Goal: Transaction & Acquisition: Book appointment/travel/reservation

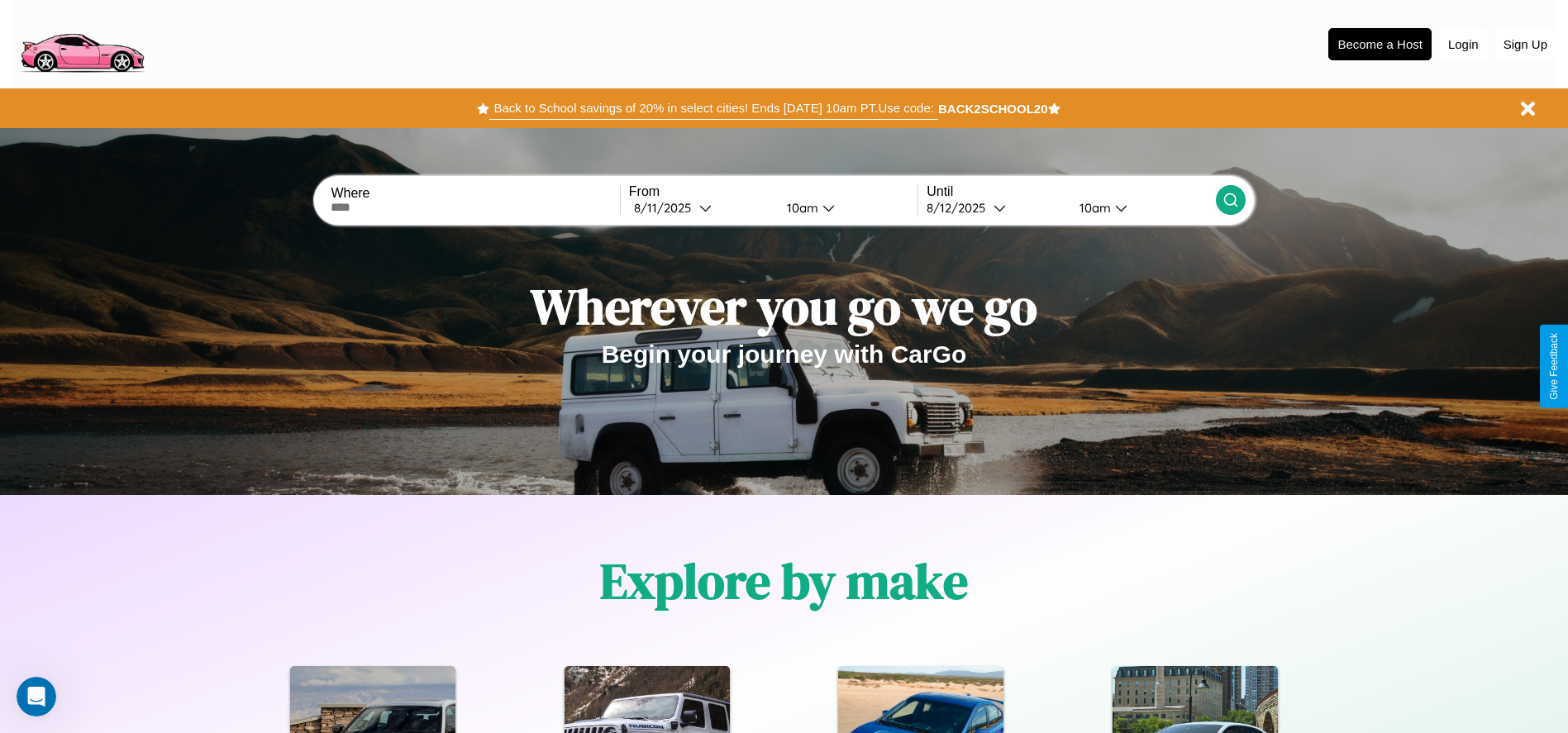
click at [713, 108] on button "Back to School savings of 20% in select cities! Ends [DATE] 10am PT. Use code:" at bounding box center [713, 108] width 448 height 23
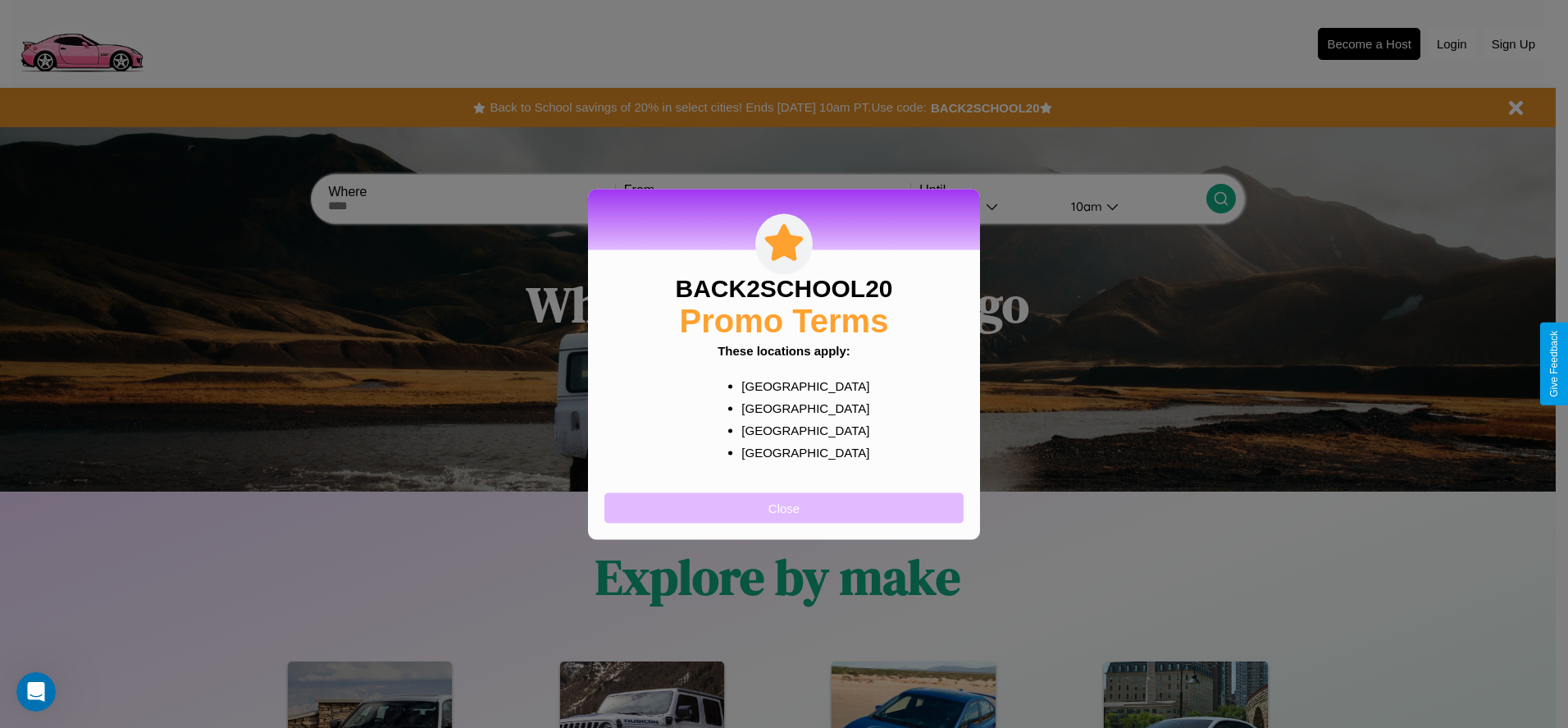
click at [784, 508] on button "Close" at bounding box center [784, 508] width 360 height 31
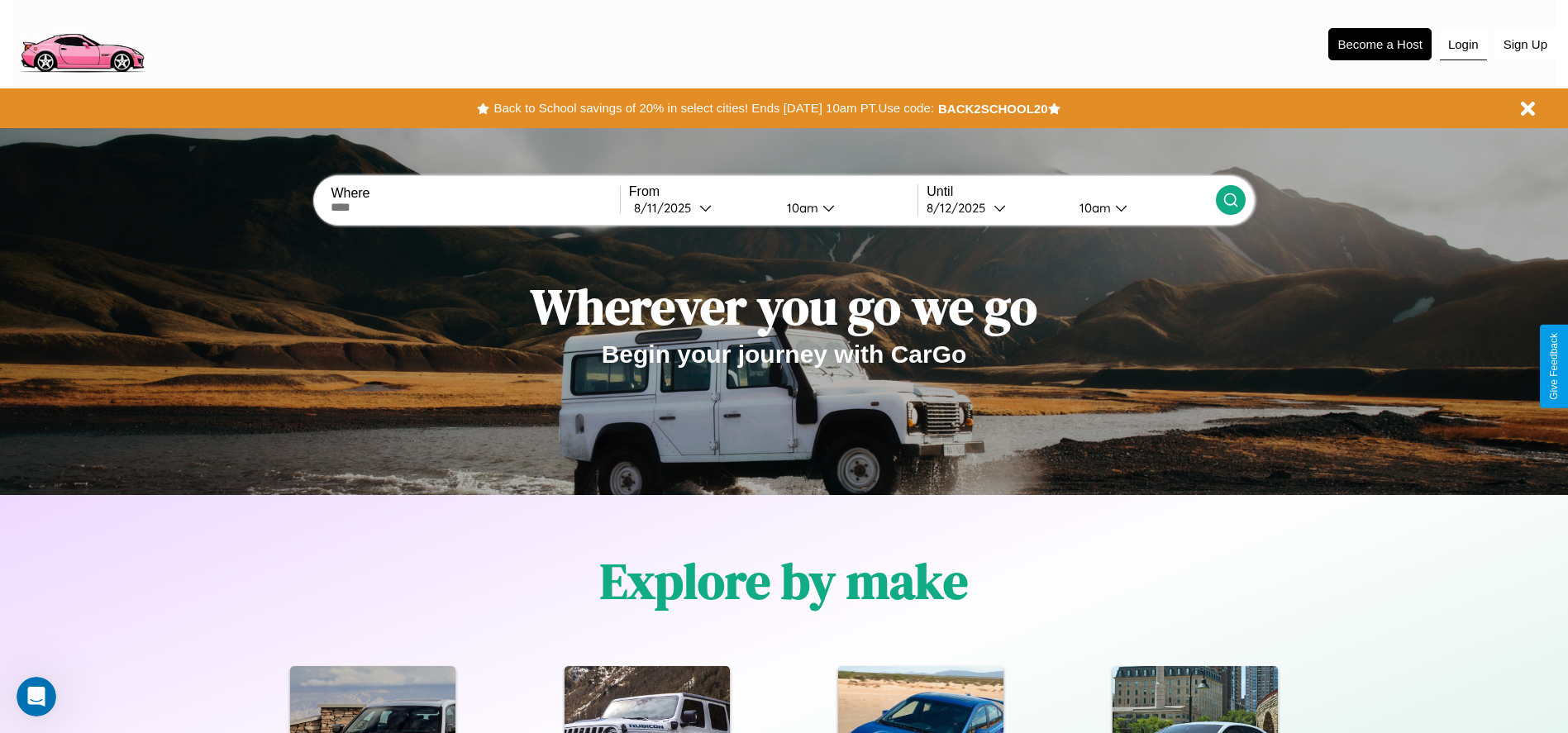
click at [1463, 44] on button "Login" at bounding box center [1463, 45] width 47 height 31
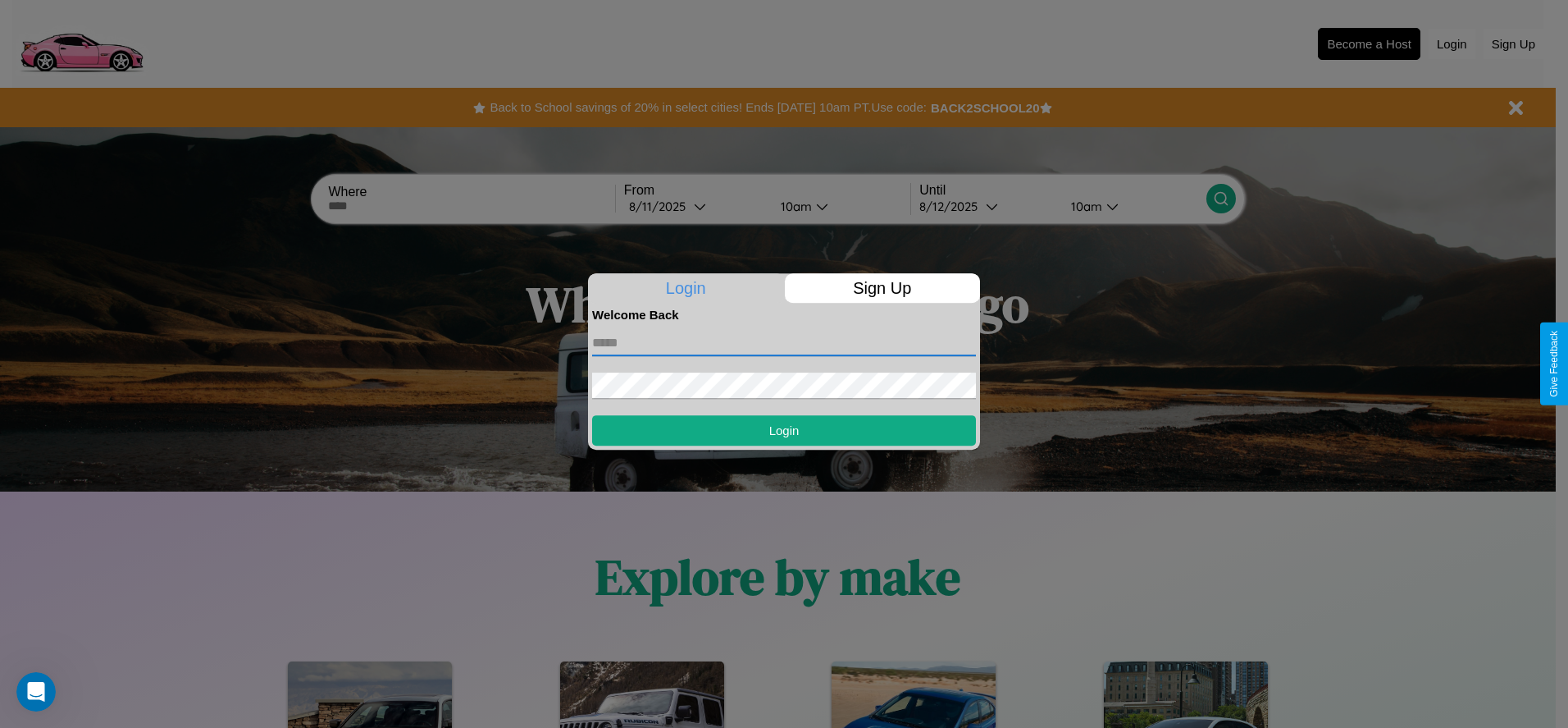
click at [784, 342] on input "text" at bounding box center [783, 343] width 383 height 26
type input "**********"
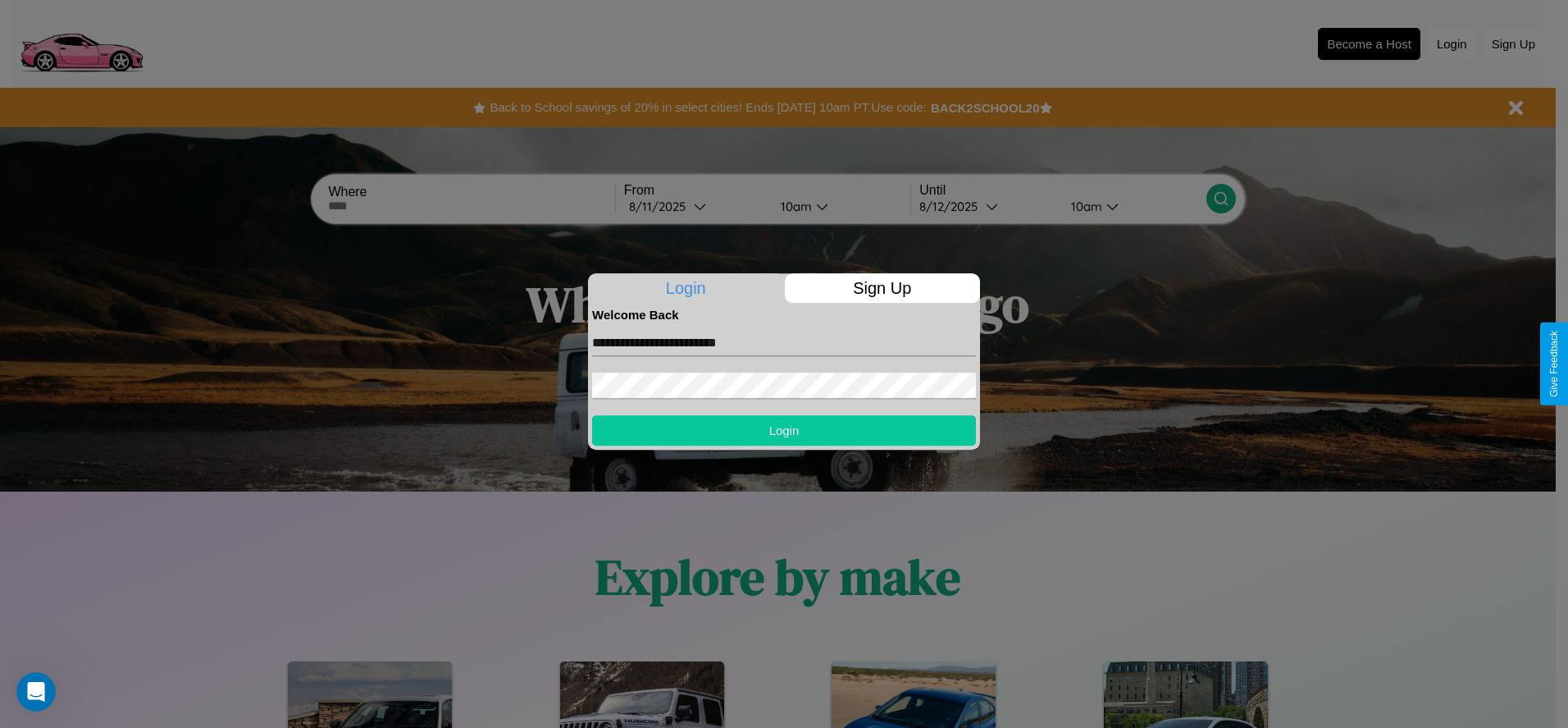
click at [784, 430] on button "Login" at bounding box center [783, 431] width 383 height 31
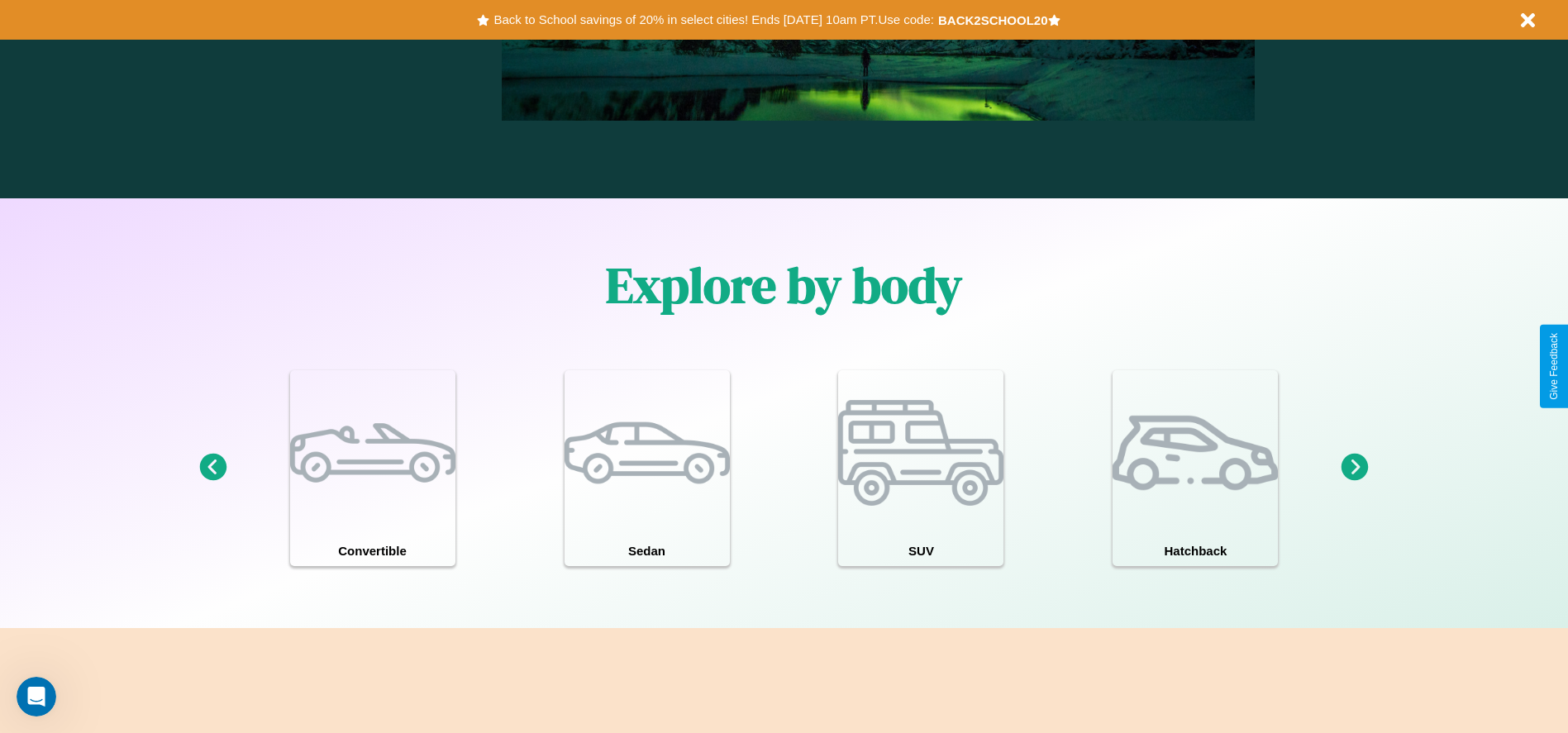
scroll to position [1999, 0]
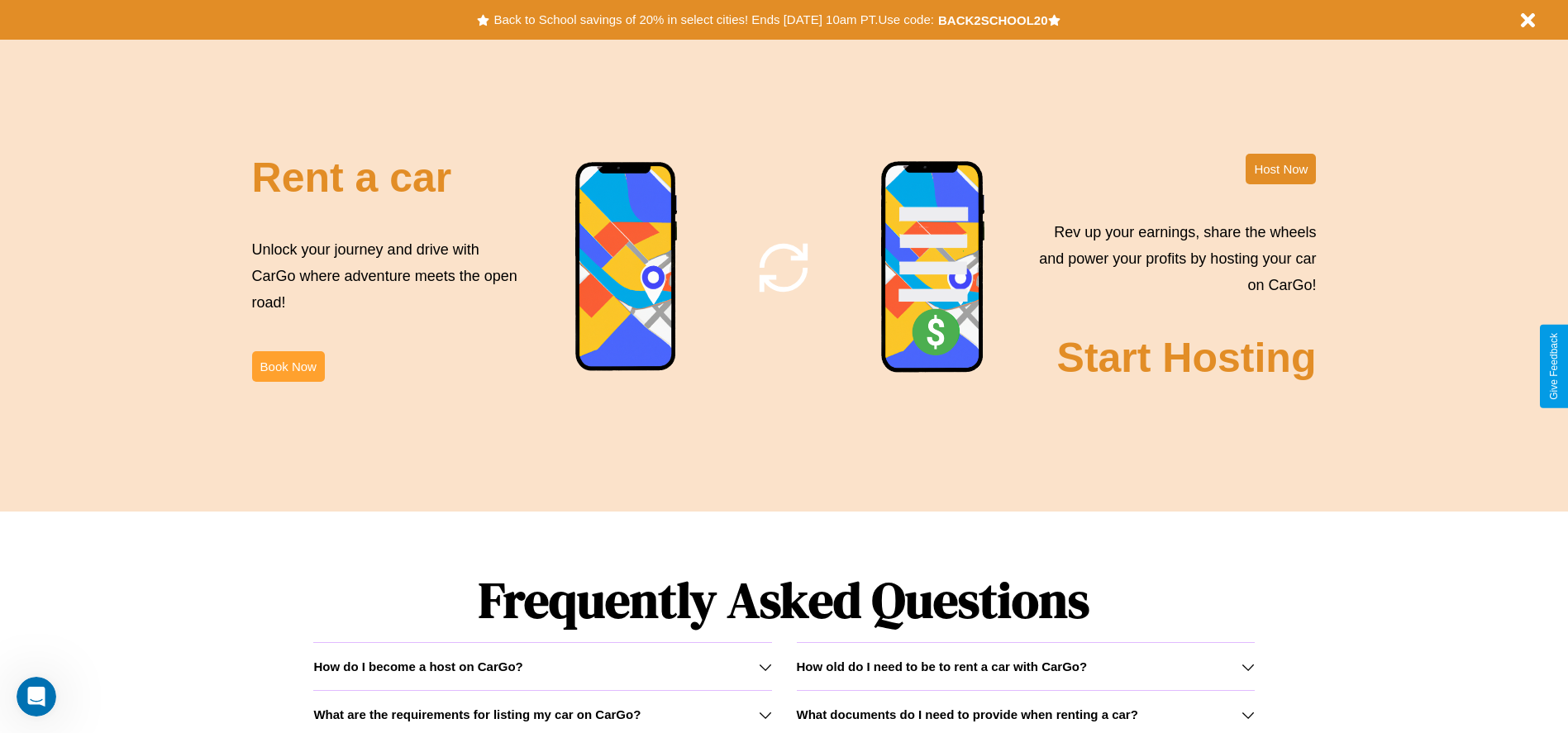
click at [287, 366] on button "Book Now" at bounding box center [288, 366] width 73 height 31
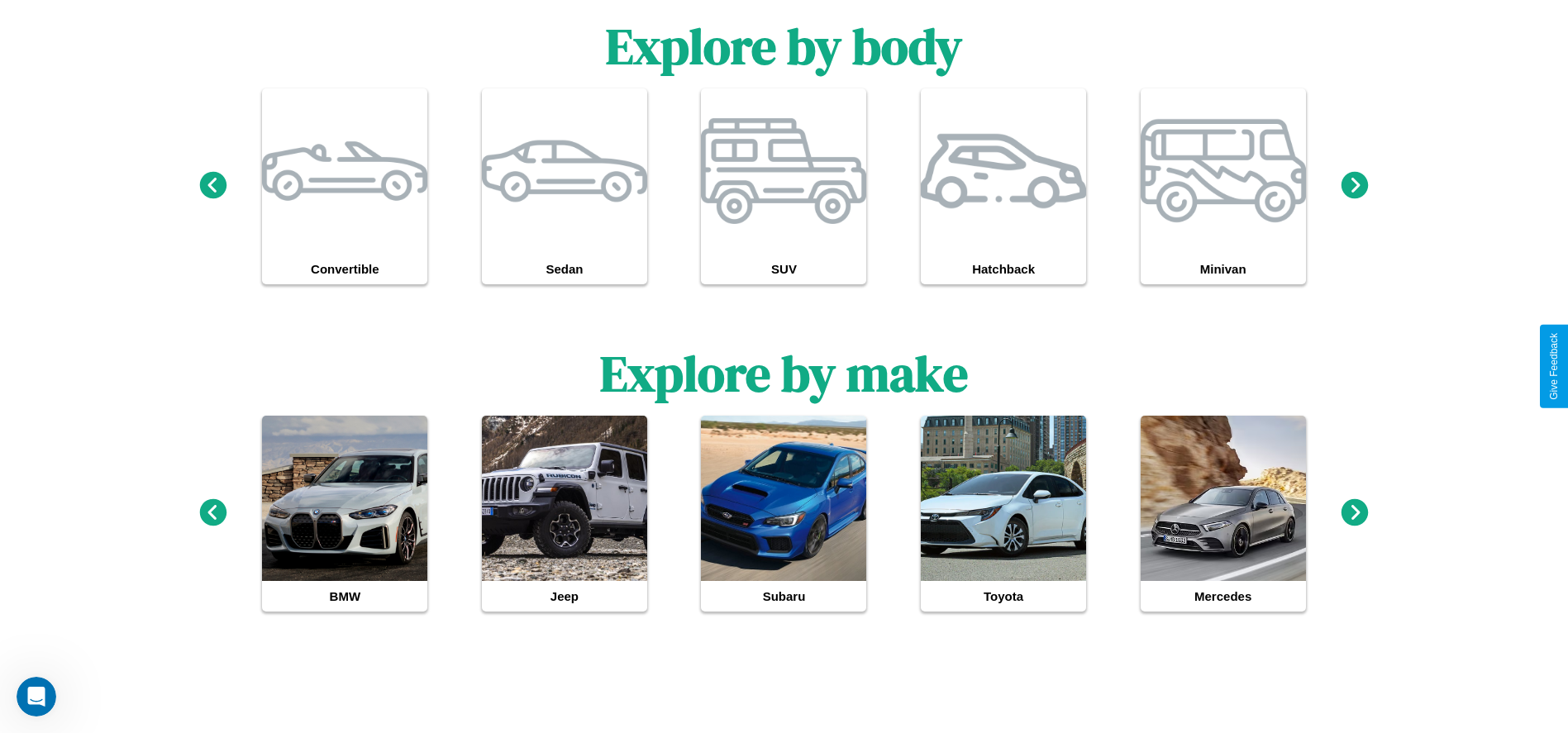
scroll to position [28, 0]
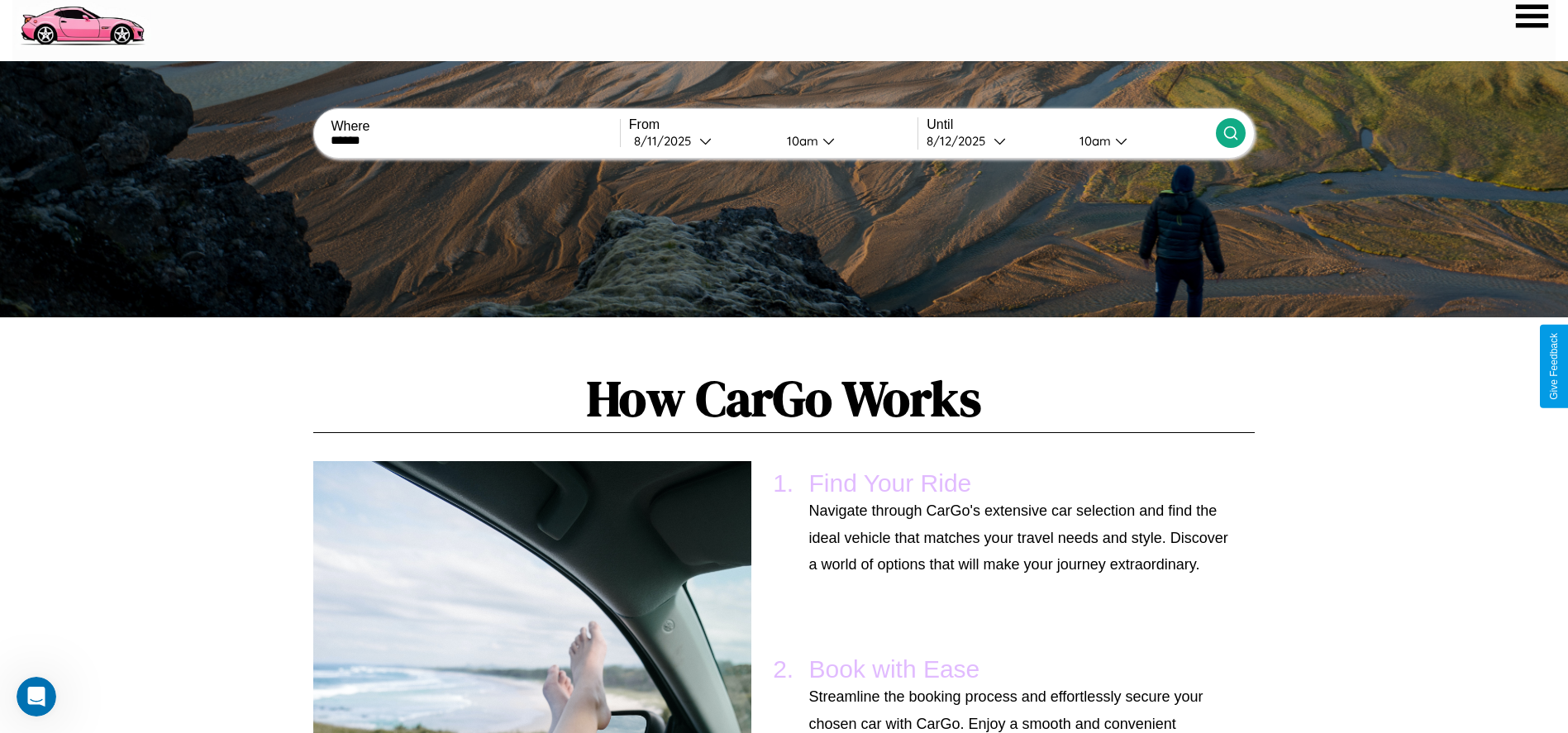
type input "******"
click at [1230, 133] on icon at bounding box center [1230, 132] width 16 height 16
